Goal: Find specific page/section: Find specific page/section

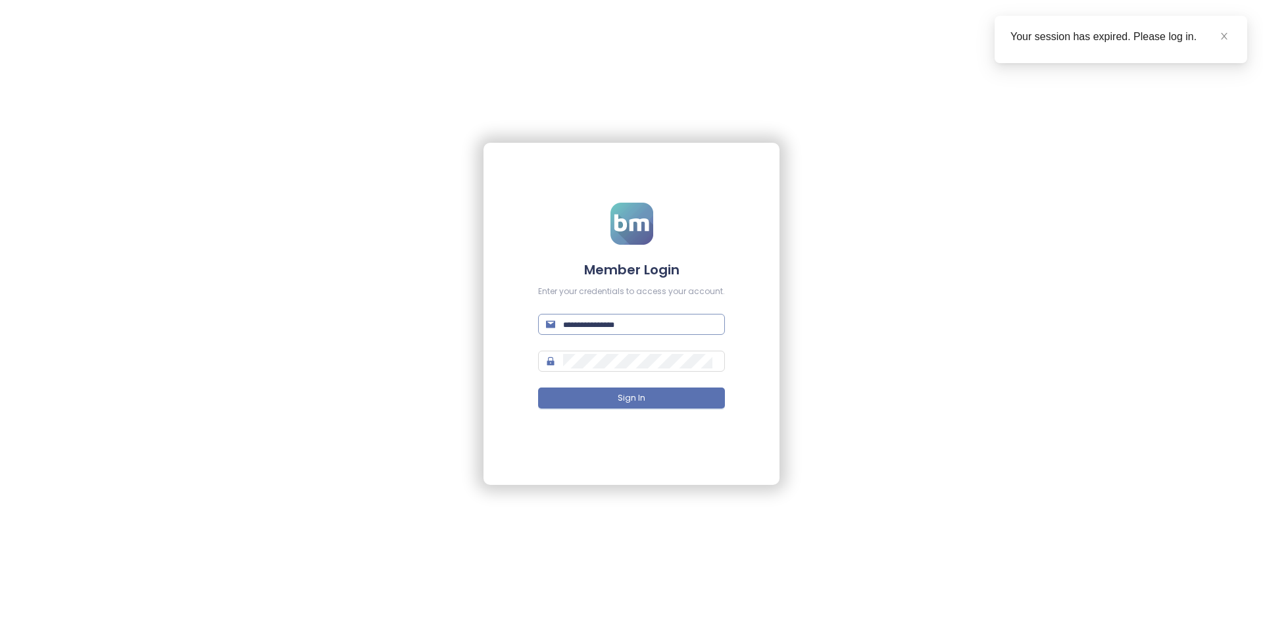
click at [624, 323] on input "text" at bounding box center [640, 324] width 154 height 14
paste input "**********"
type input "**********"
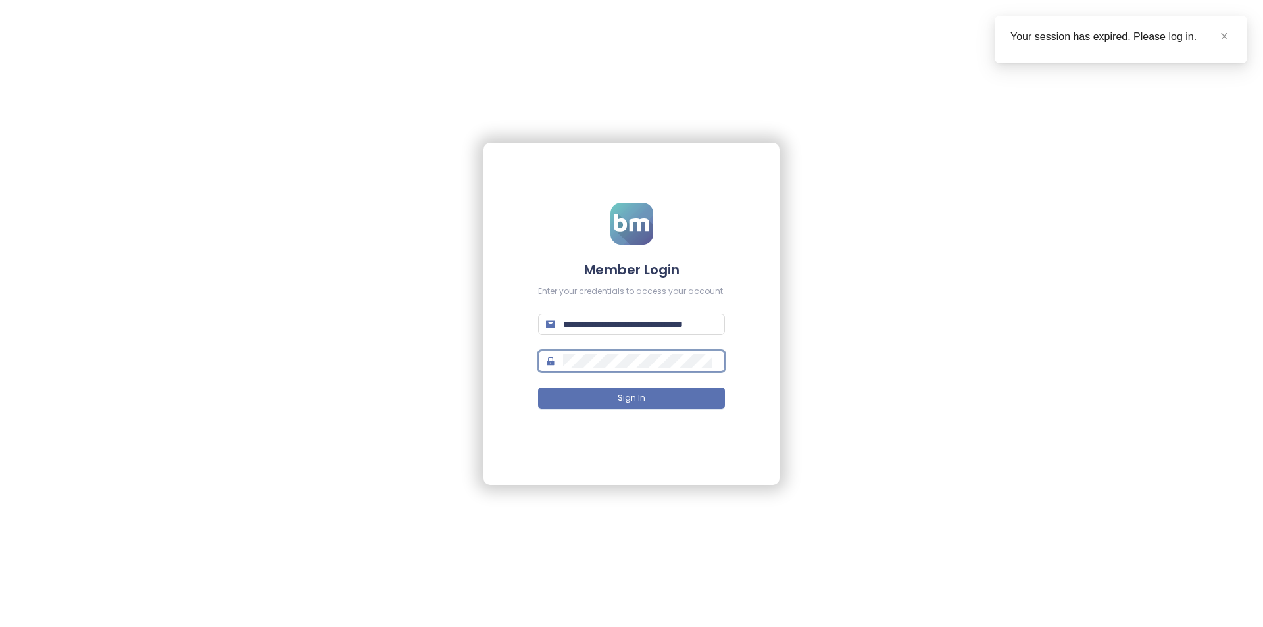
click at [538, 387] on button "Sign In" at bounding box center [631, 397] width 187 height 21
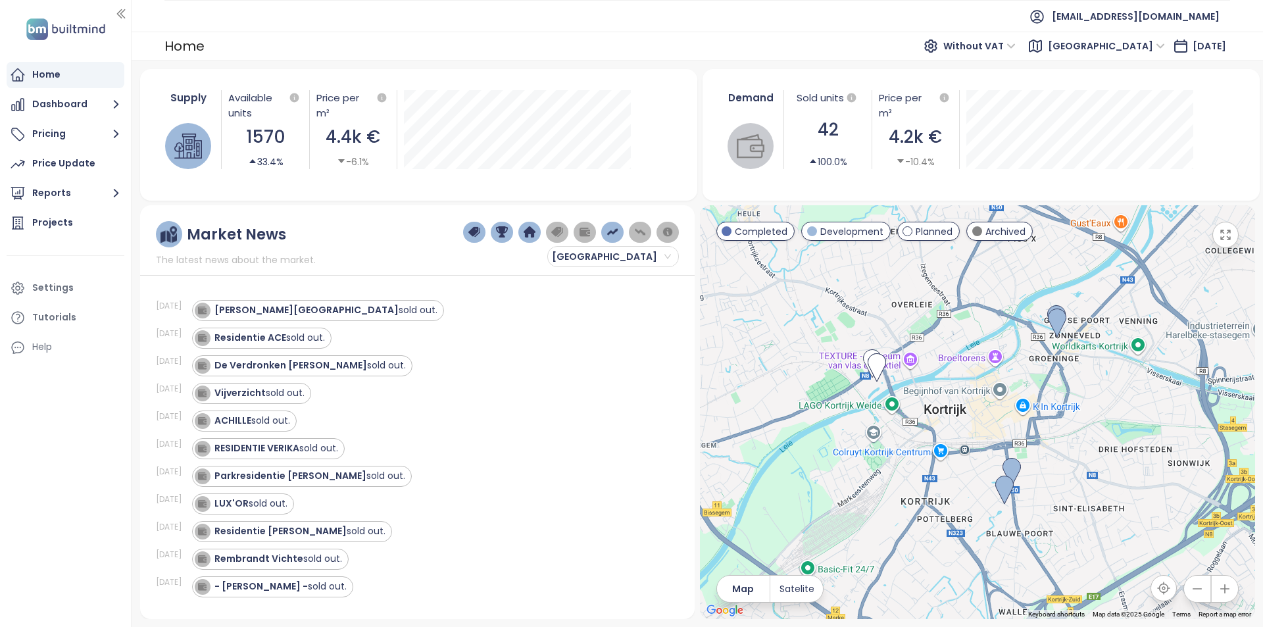
drag, startPoint x: 1041, startPoint y: 499, endPoint x: 968, endPoint y: 422, distance: 106.1
click at [958, 387] on div at bounding box center [977, 412] width 555 height 414
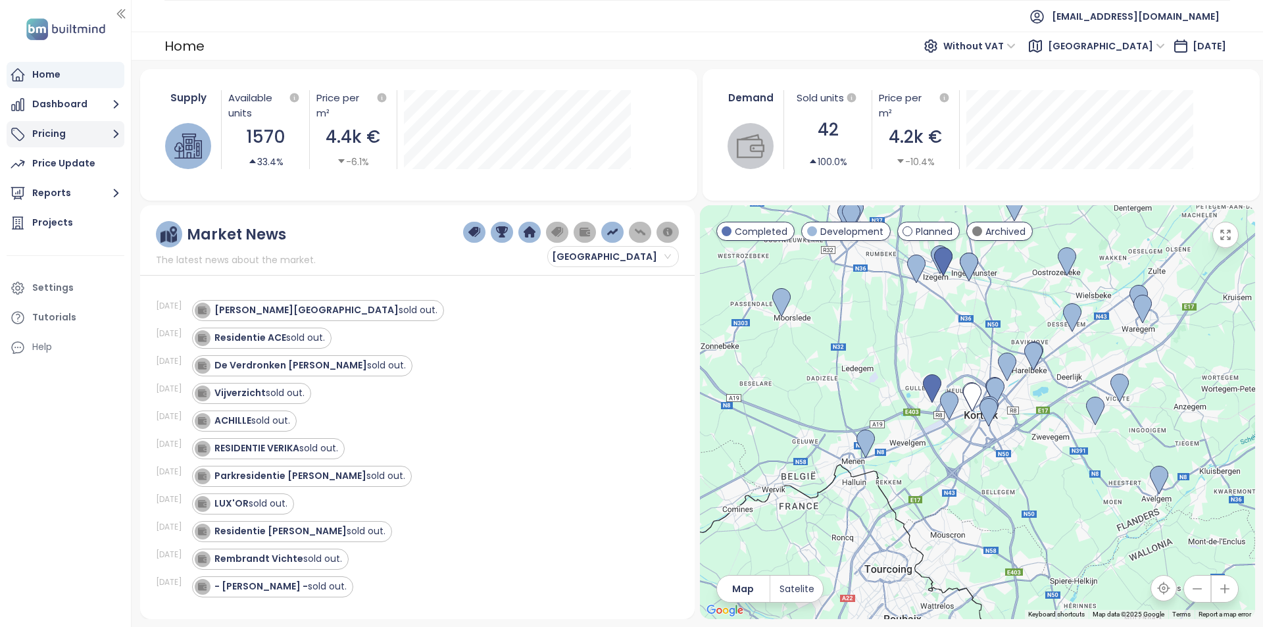
click at [59, 123] on button "Pricing" at bounding box center [66, 134] width 118 height 26
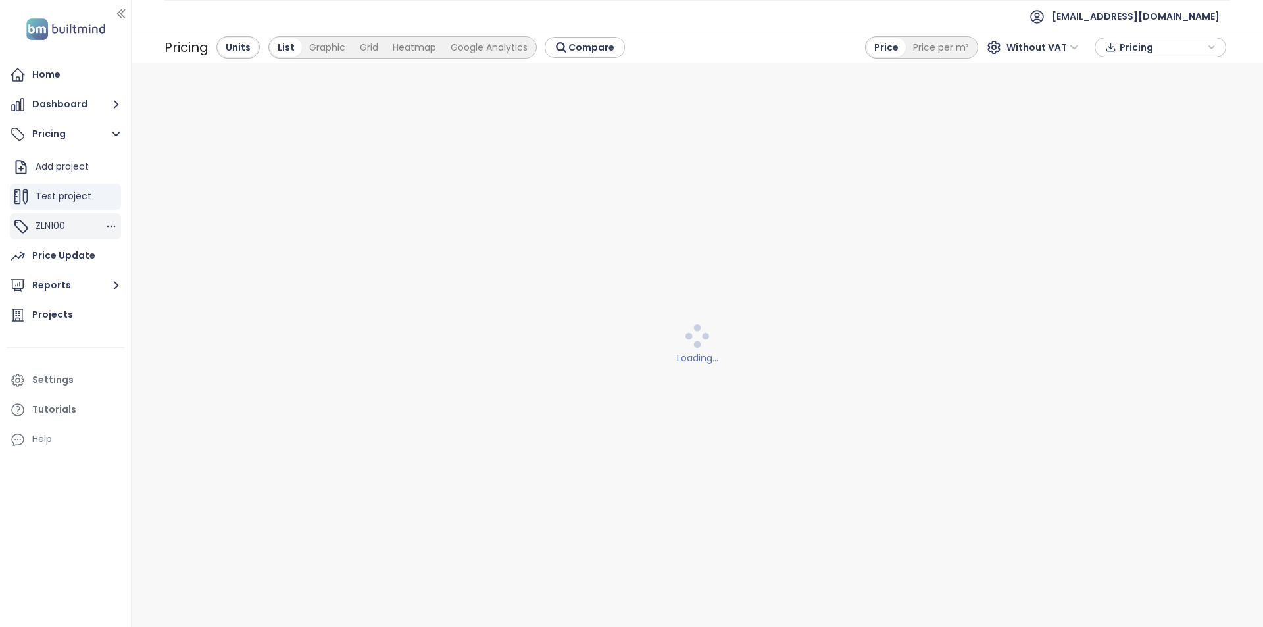
click at [61, 220] on span "ZLN100" at bounding box center [51, 225] width 30 height 13
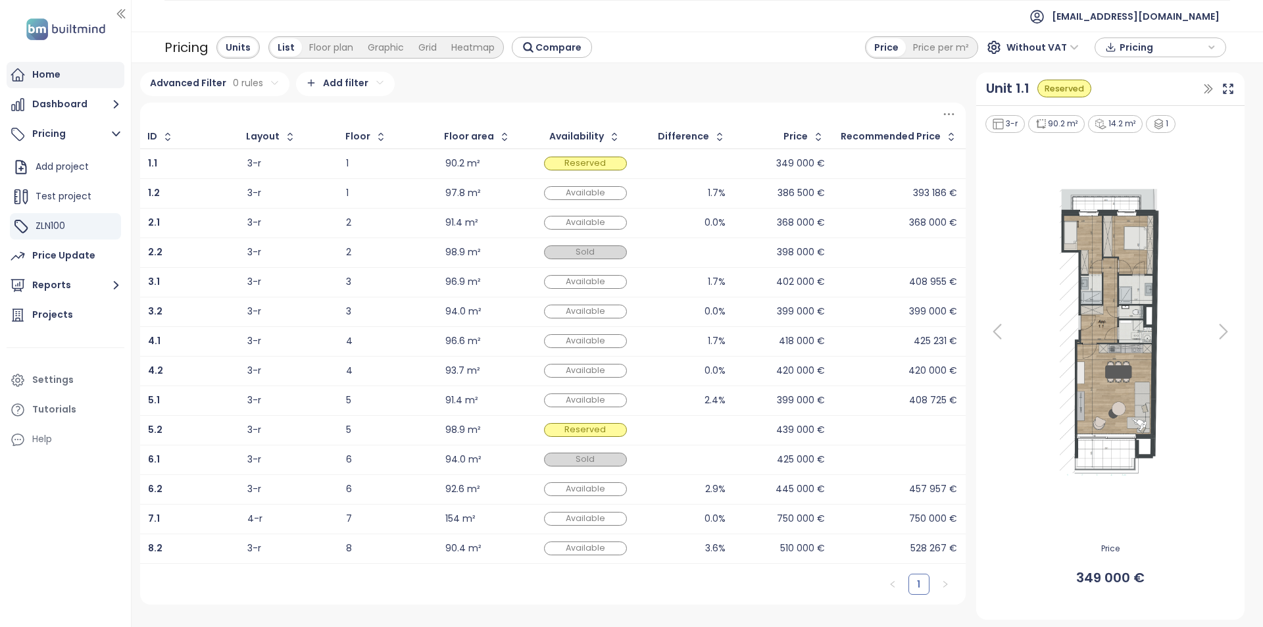
click at [53, 74] on div "Home" at bounding box center [46, 74] width 28 height 16
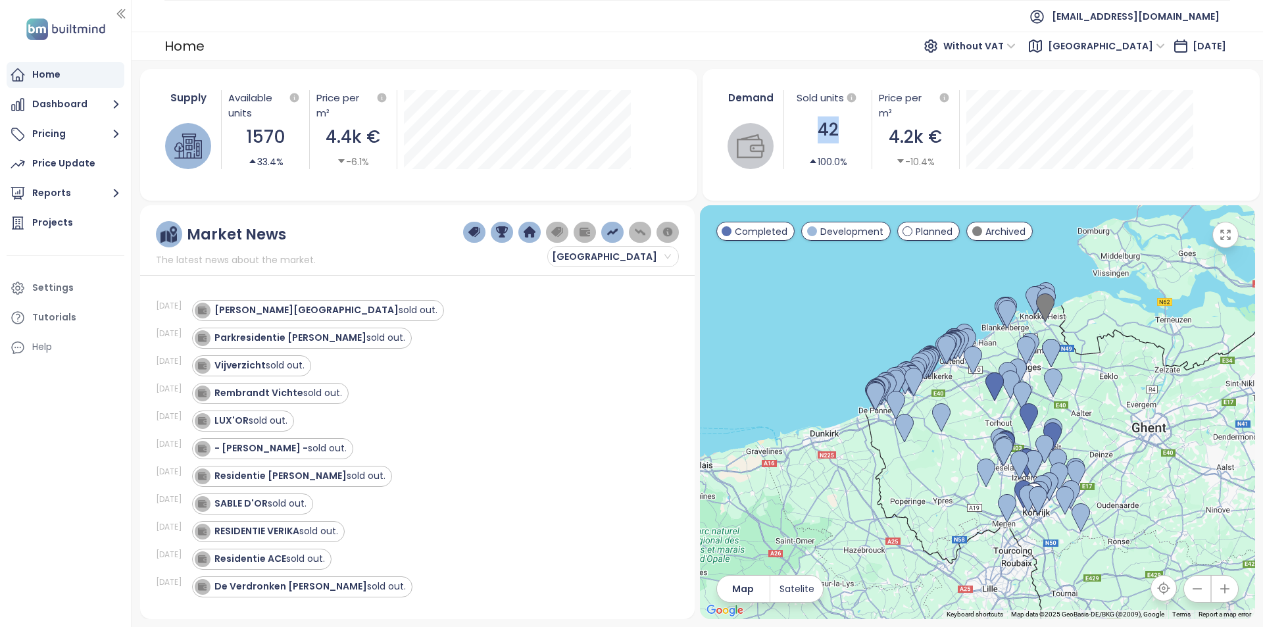
drag, startPoint x: 805, startPoint y: 138, endPoint x: 846, endPoint y: 138, distance: 40.8
click at [846, 138] on div "42" at bounding box center [828, 129] width 74 height 27
